Goal: Information Seeking & Learning: Learn about a topic

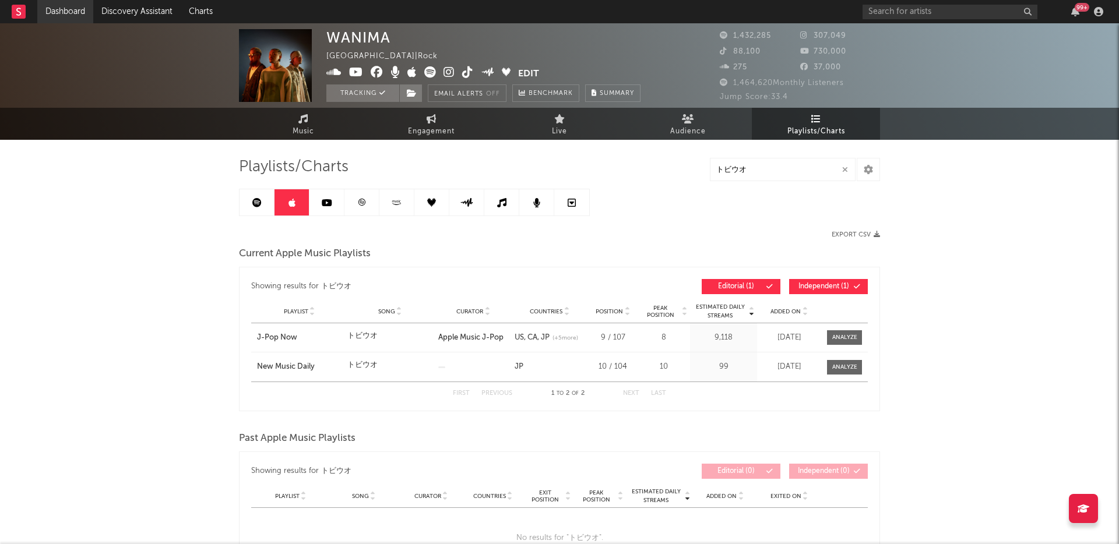
click at [65, 5] on link "Dashboard" at bounding box center [65, 11] width 56 height 23
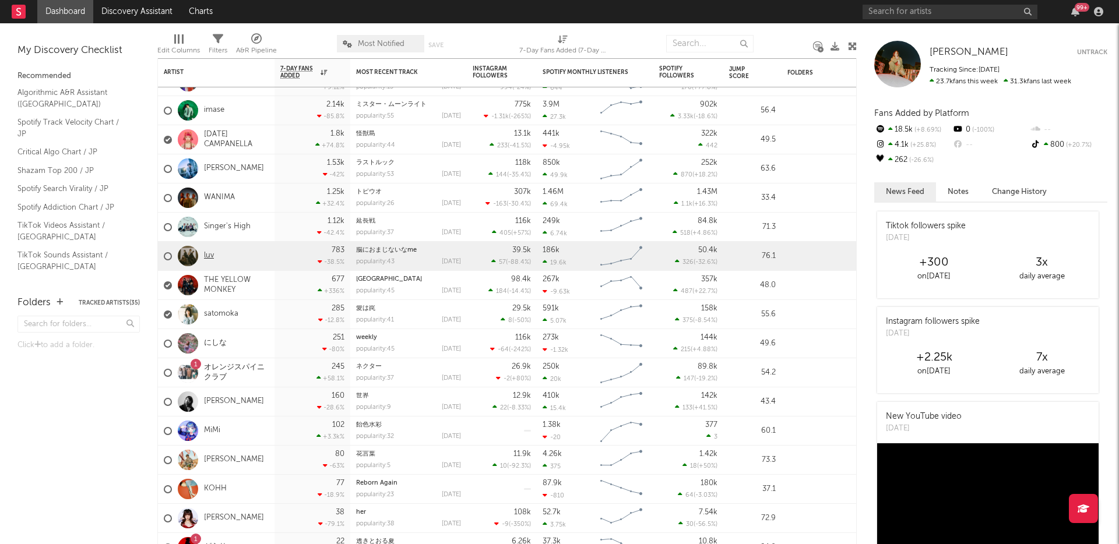
click at [208, 255] on link "luv" at bounding box center [209, 256] width 10 height 10
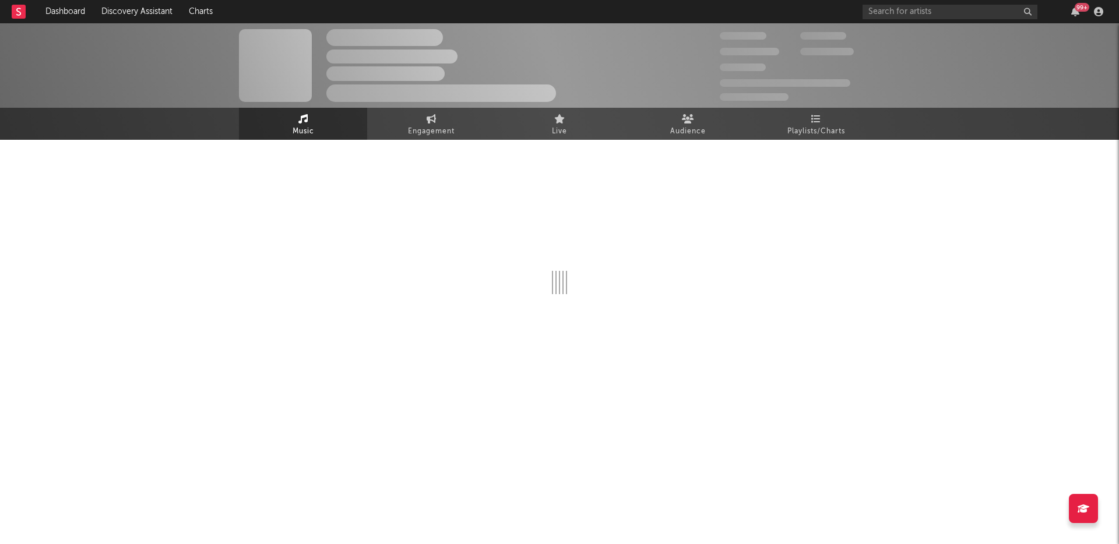
select select "6m"
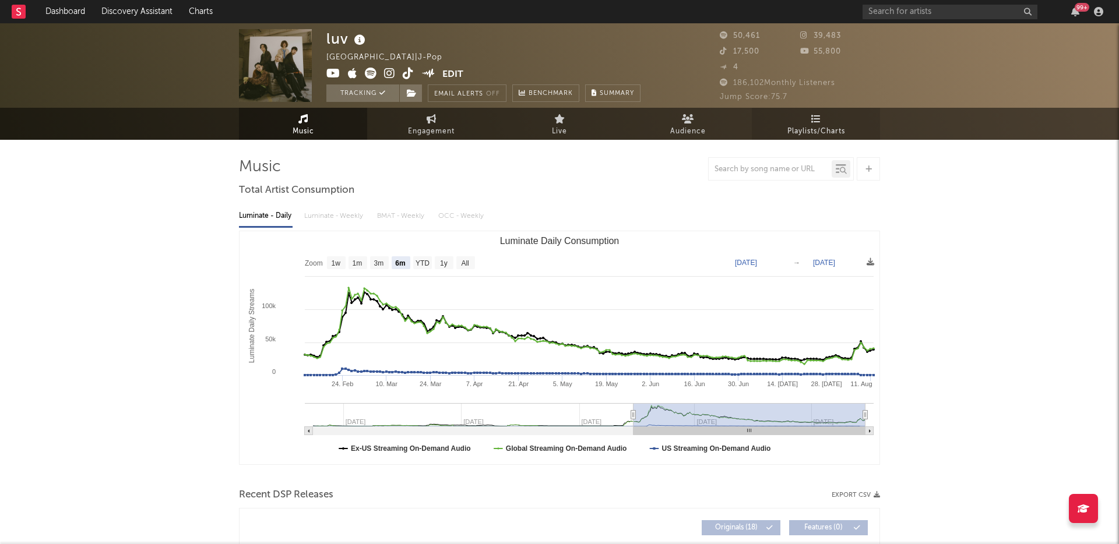
click at [786, 108] on link "Playlists/Charts" at bounding box center [816, 124] width 128 height 32
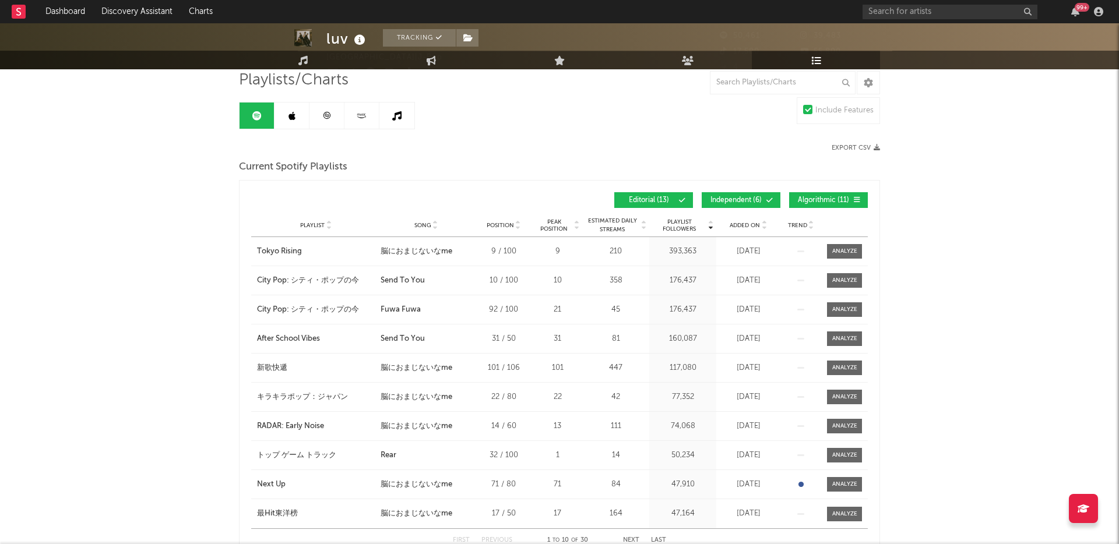
scroll to position [94, 0]
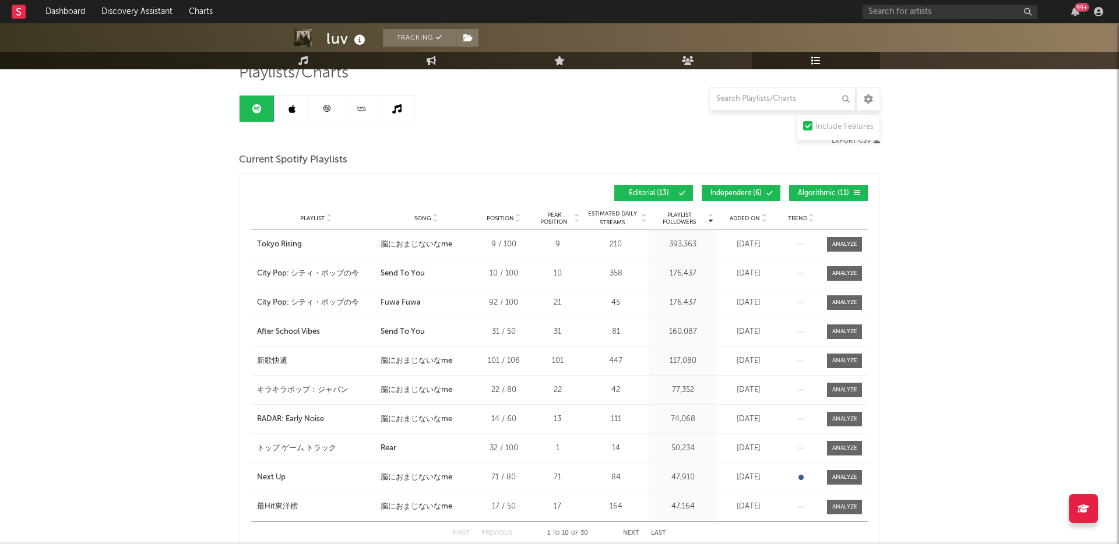
click at [738, 219] on span "Added On" at bounding box center [745, 218] width 30 height 7
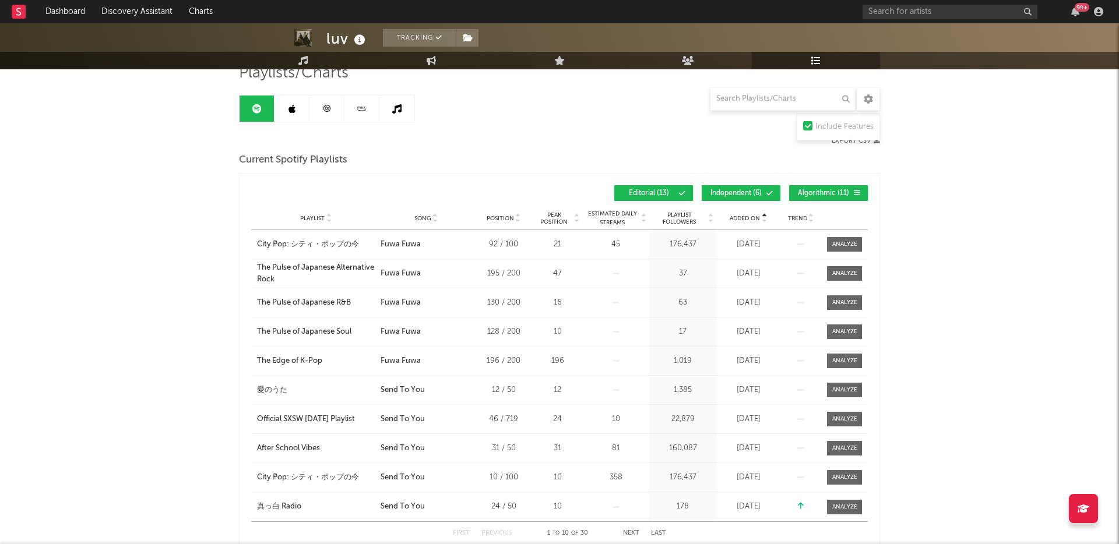
click at [738, 219] on span "Added On" at bounding box center [745, 218] width 30 height 7
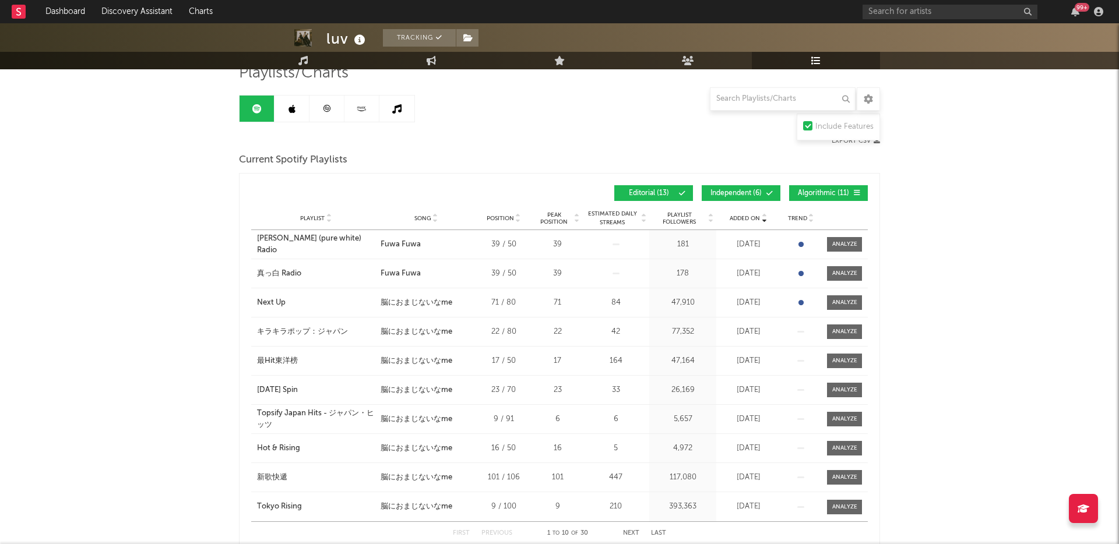
click at [272, 304] on div "Next Up" at bounding box center [271, 303] width 29 height 12
click at [289, 327] on div "キラキラポップ：ジャパン" at bounding box center [302, 332] width 91 height 12
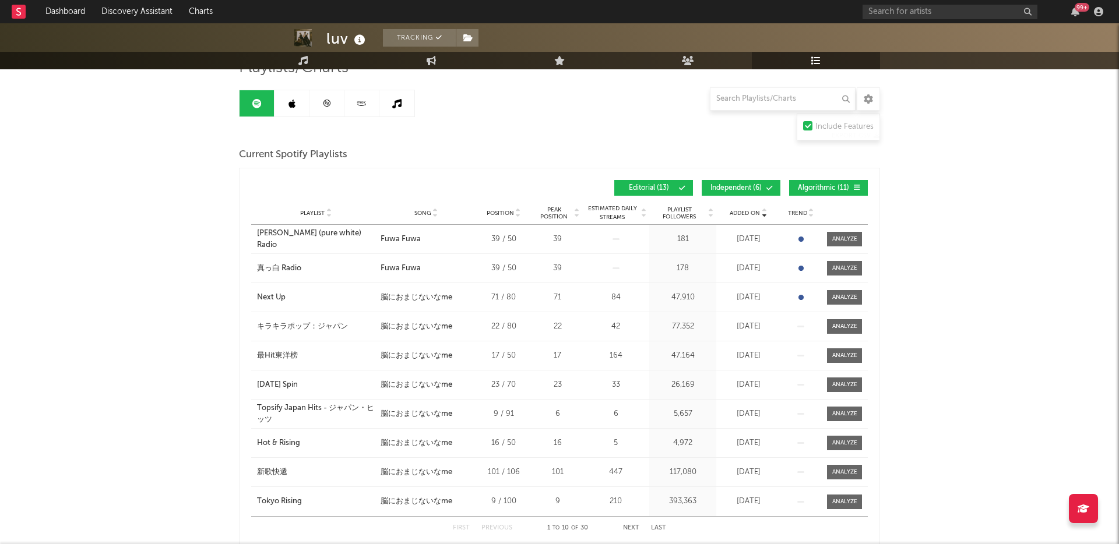
scroll to position [100, 0]
click at [276, 298] on div "Next Up" at bounding box center [271, 297] width 29 height 12
drag, startPoint x: 236, startPoint y: 319, endPoint x: 352, endPoint y: 321, distance: 116.0
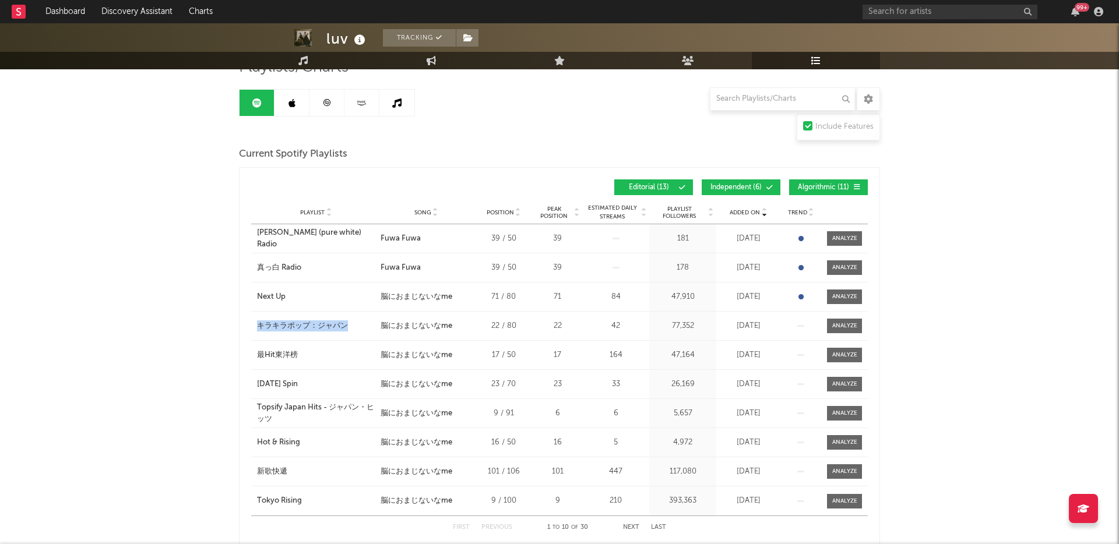
copy div "キラキラポップ：ジャパン"
drag, startPoint x: 222, startPoint y: 291, endPoint x: 316, endPoint y: 291, distance: 93.8
drag, startPoint x: 229, startPoint y: 293, endPoint x: 308, endPoint y: 297, distance: 79.3
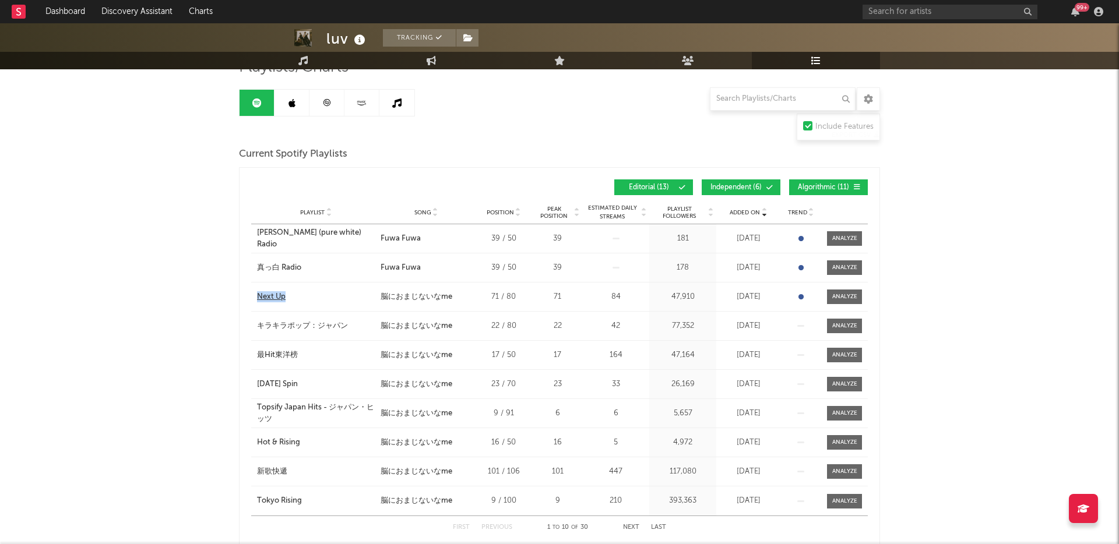
copy div "Next Up"
